Goal: Information Seeking & Learning: Stay updated

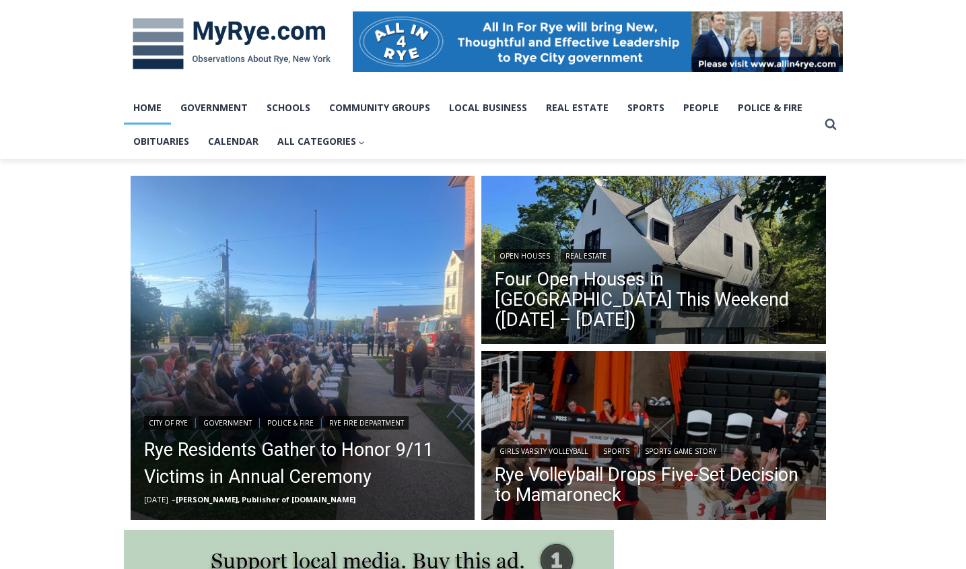
scroll to position [201, 0]
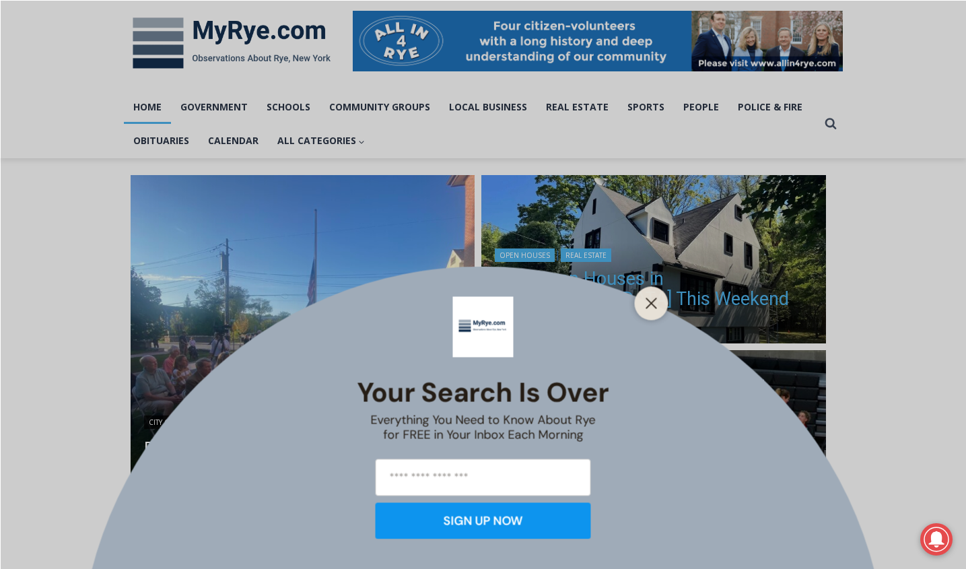
click at [651, 300] on icon "Close" at bounding box center [651, 303] width 12 height 12
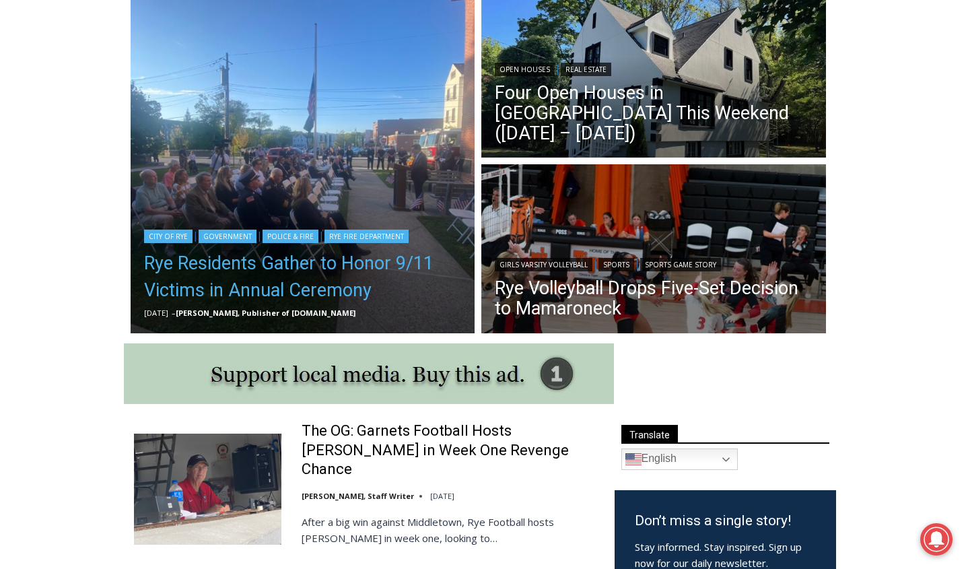
scroll to position [0, 0]
click at [351, 291] on link "Rye Residents Gather to Honor 9/11 Victims in Annual Ceremony" at bounding box center [303, 277] width 318 height 54
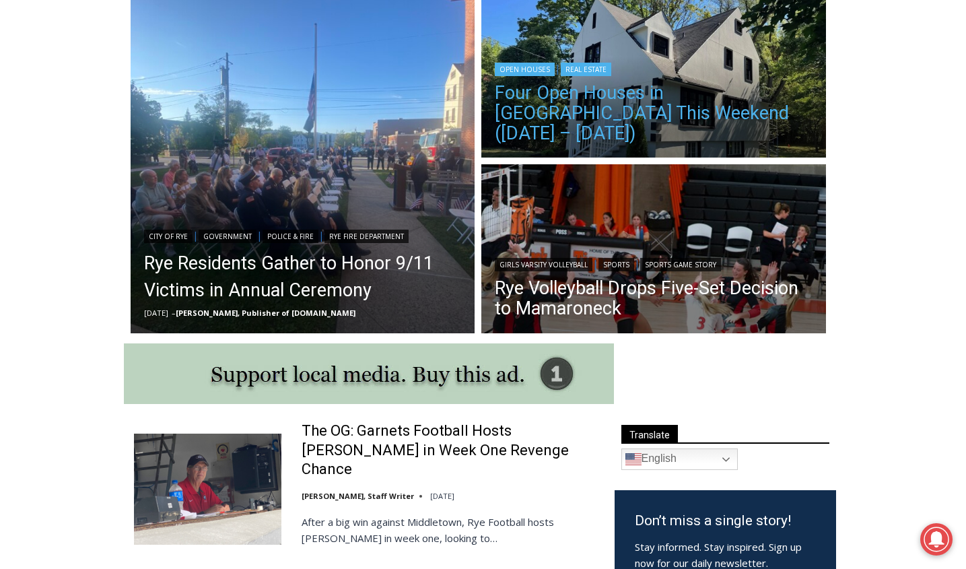
click at [624, 114] on link "Four Open Houses in Rye This Weekend (September 13 – 14)" at bounding box center [654, 113] width 318 height 61
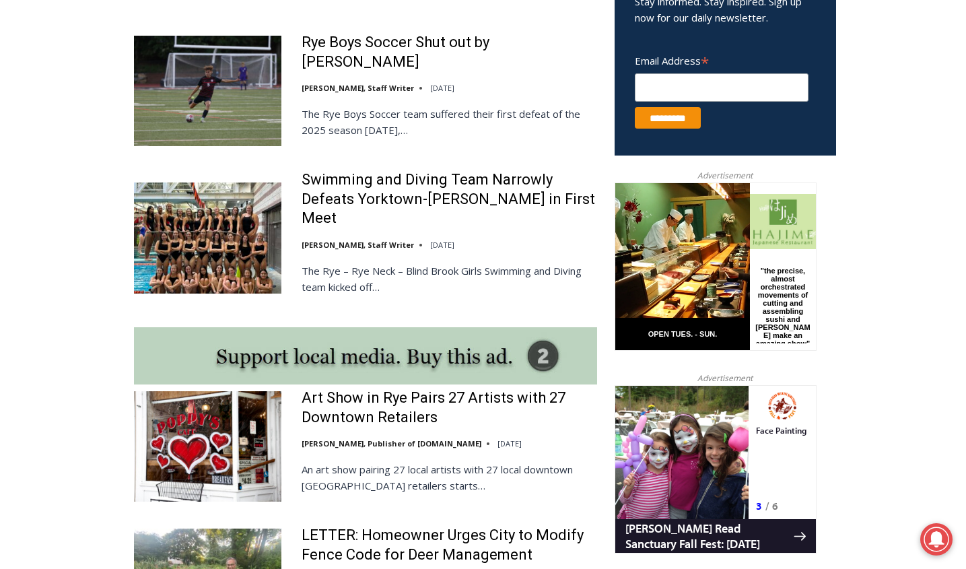
scroll to position [936, 0]
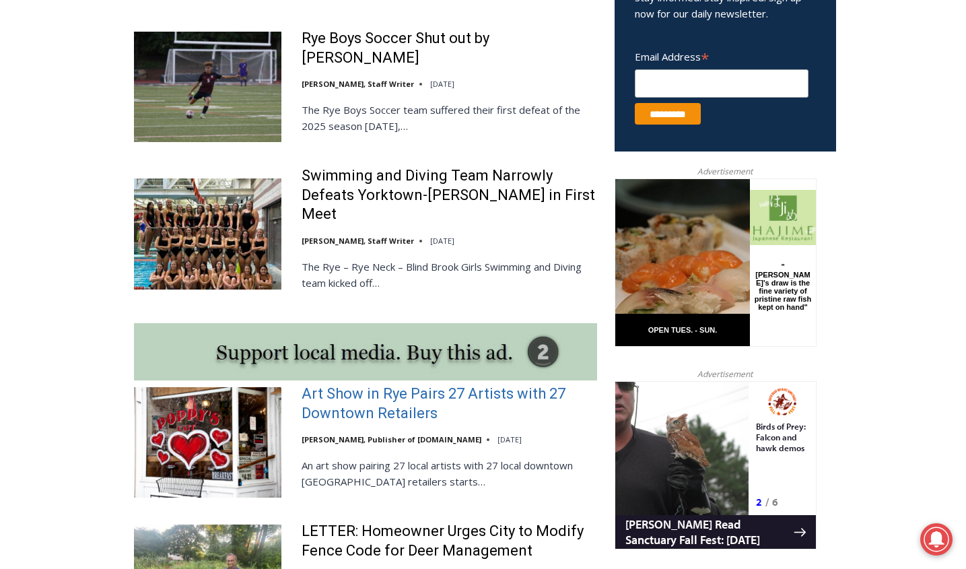
click at [397, 384] on link "Art Show in Rye Pairs 27 Artists with 27 Downtown Retailers" at bounding box center [449, 403] width 295 height 38
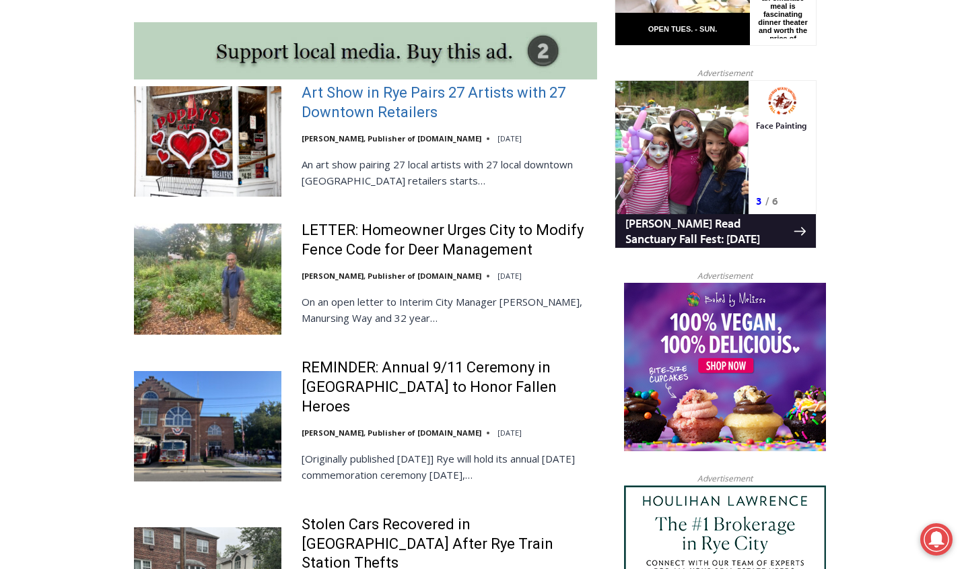
scroll to position [1240, 0]
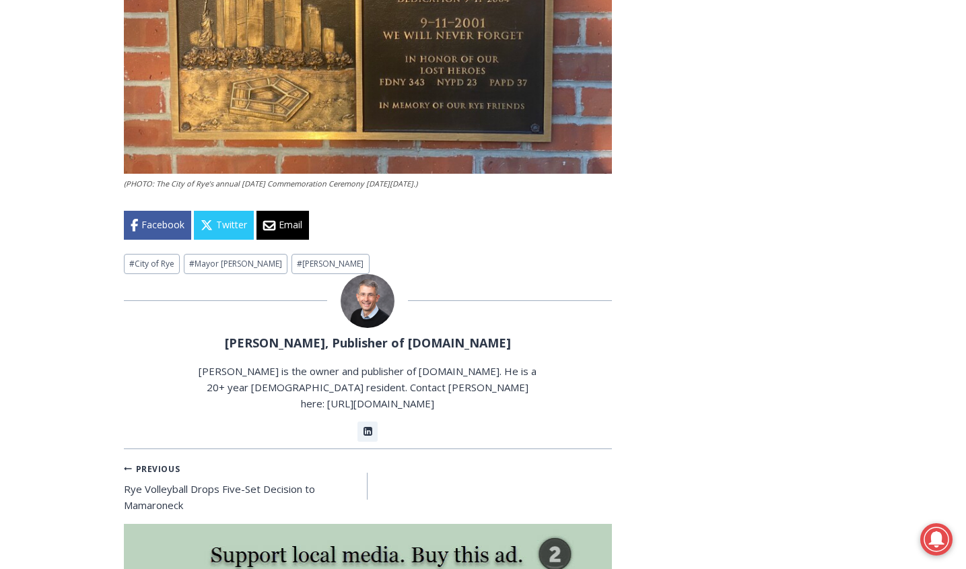
scroll to position [2482, 0]
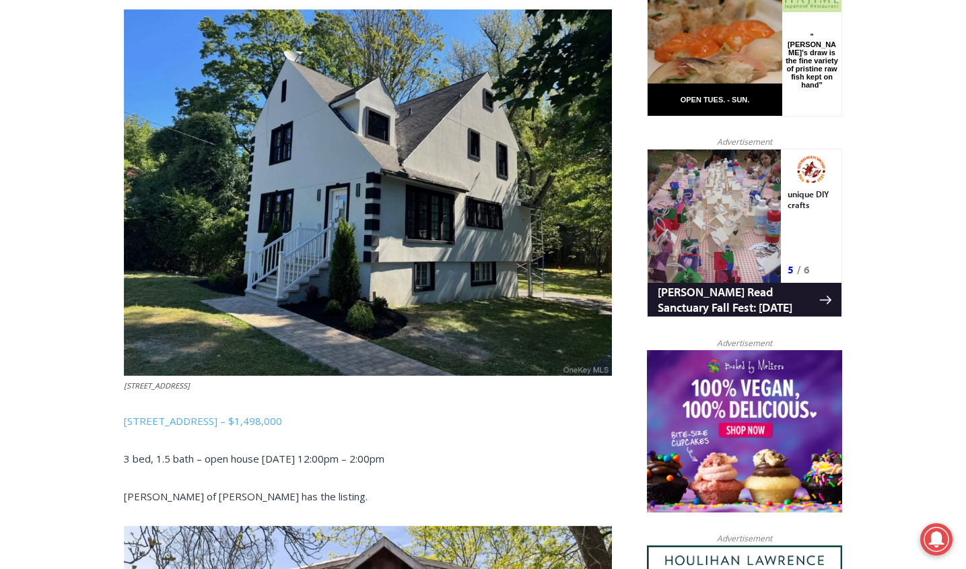
scroll to position [749, 0]
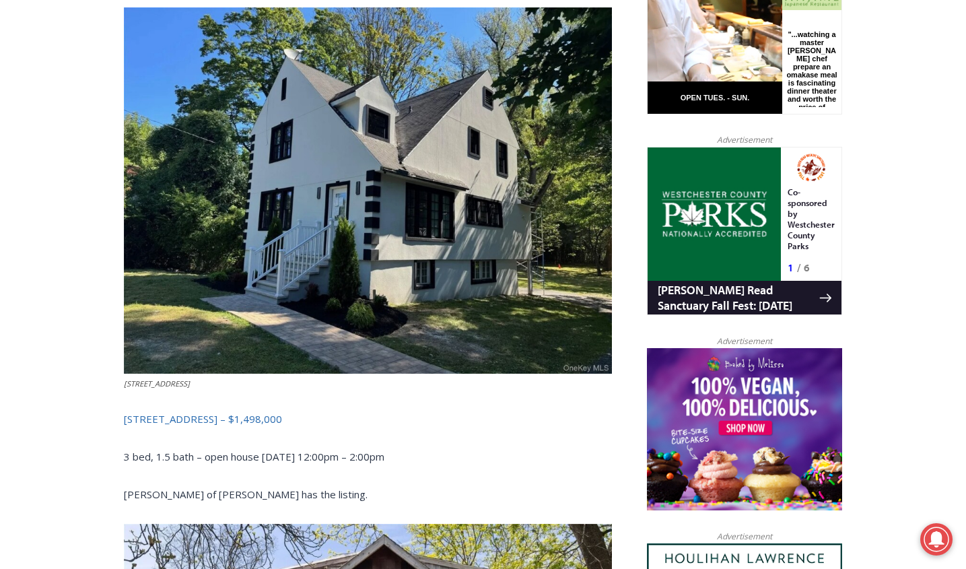
click at [195, 412] on link "506 Midland Avenue, Rye – $1,498,000" at bounding box center [203, 418] width 158 height 13
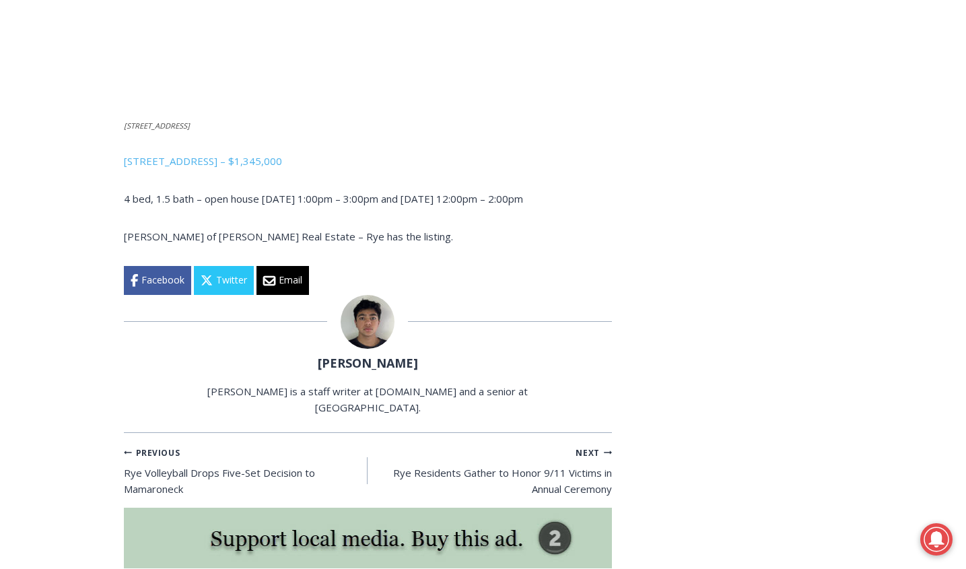
scroll to position [2432, 0]
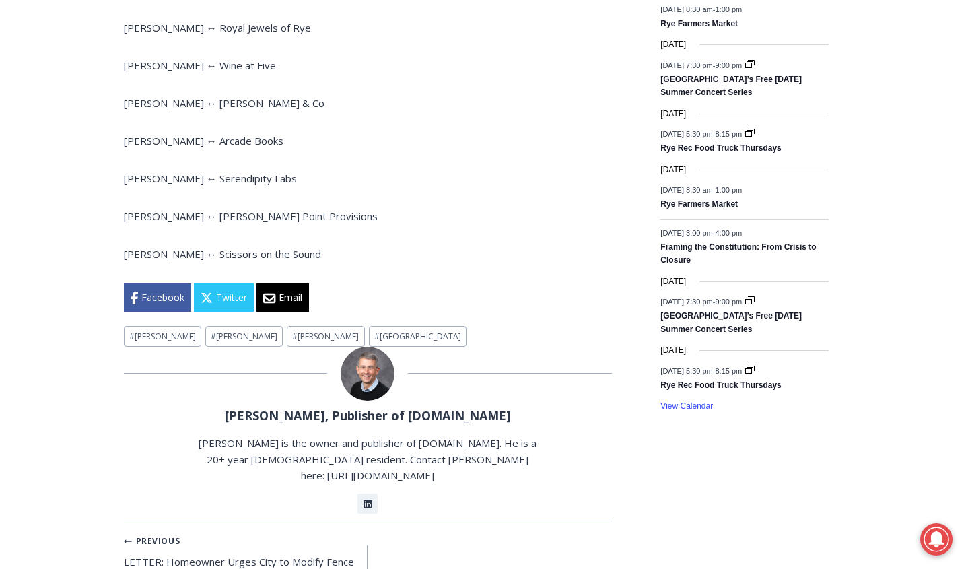
scroll to position [1927, 0]
